Goal: Entertainment & Leisure: Consume media (video, audio)

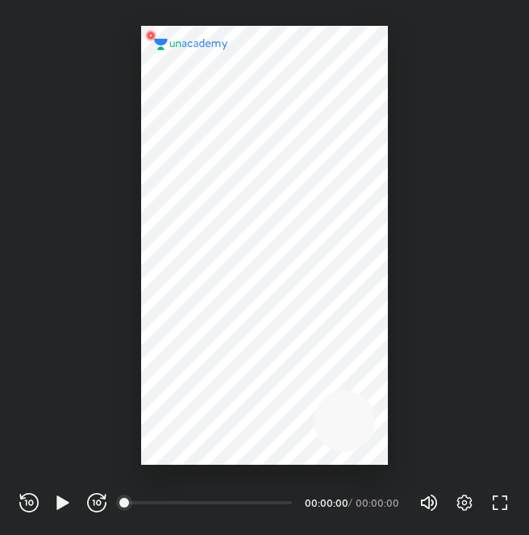
scroll to position [535, 529]
drag, startPoint x: 66, startPoint y: 504, endPoint x: 86, endPoint y: 483, distance: 28.6
click at [65, 504] on icon "button" at bounding box center [62, 502] width 12 height 14
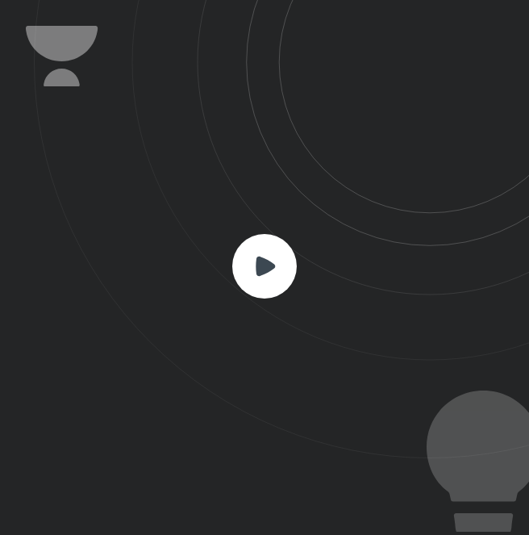
click at [252, 248] on rect at bounding box center [264, 266] width 65 height 65
click at [278, 283] on rect at bounding box center [264, 266] width 65 height 65
click at [294, 277] on rect at bounding box center [264, 266] width 65 height 65
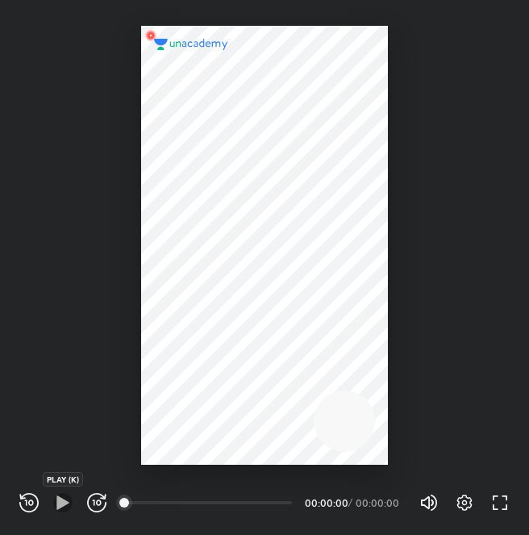
click at [64, 511] on icon "button" at bounding box center [62, 502] width 19 height 19
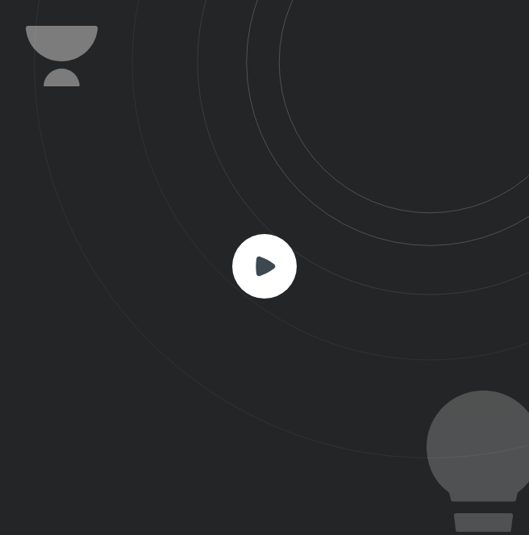
click at [274, 254] on rect at bounding box center [264, 266] width 65 height 65
click at [337, 346] on icon at bounding box center [281, 229] width 495 height 458
click at [219, 266] on icon at bounding box center [281, 229] width 495 height 458
drag, startPoint x: 219, startPoint y: 265, endPoint x: 236, endPoint y: 265, distance: 16.9
click at [224, 265] on icon at bounding box center [281, 229] width 495 height 458
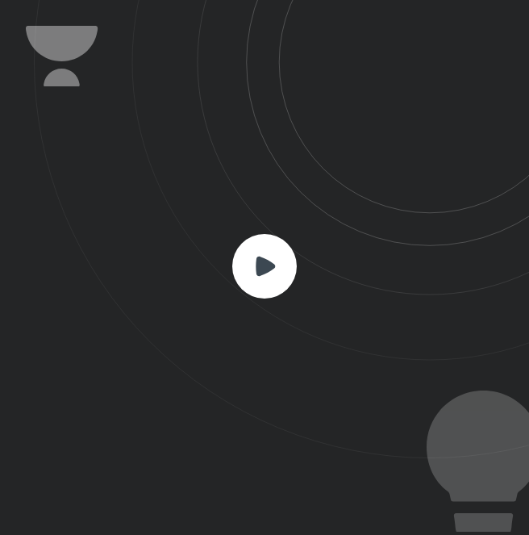
click at [255, 264] on rect at bounding box center [264, 266] width 65 height 65
click at [256, 264] on icon at bounding box center [265, 265] width 19 height 19
click at [261, 260] on icon at bounding box center [265, 265] width 19 height 19
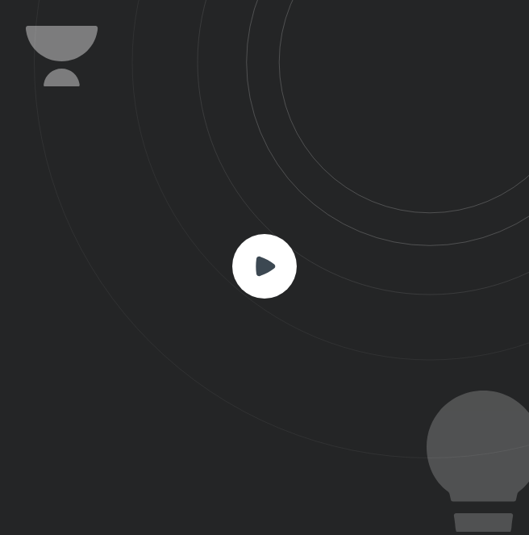
click at [261, 259] on icon at bounding box center [265, 265] width 19 height 19
